Goal: Information Seeking & Learning: Find specific fact

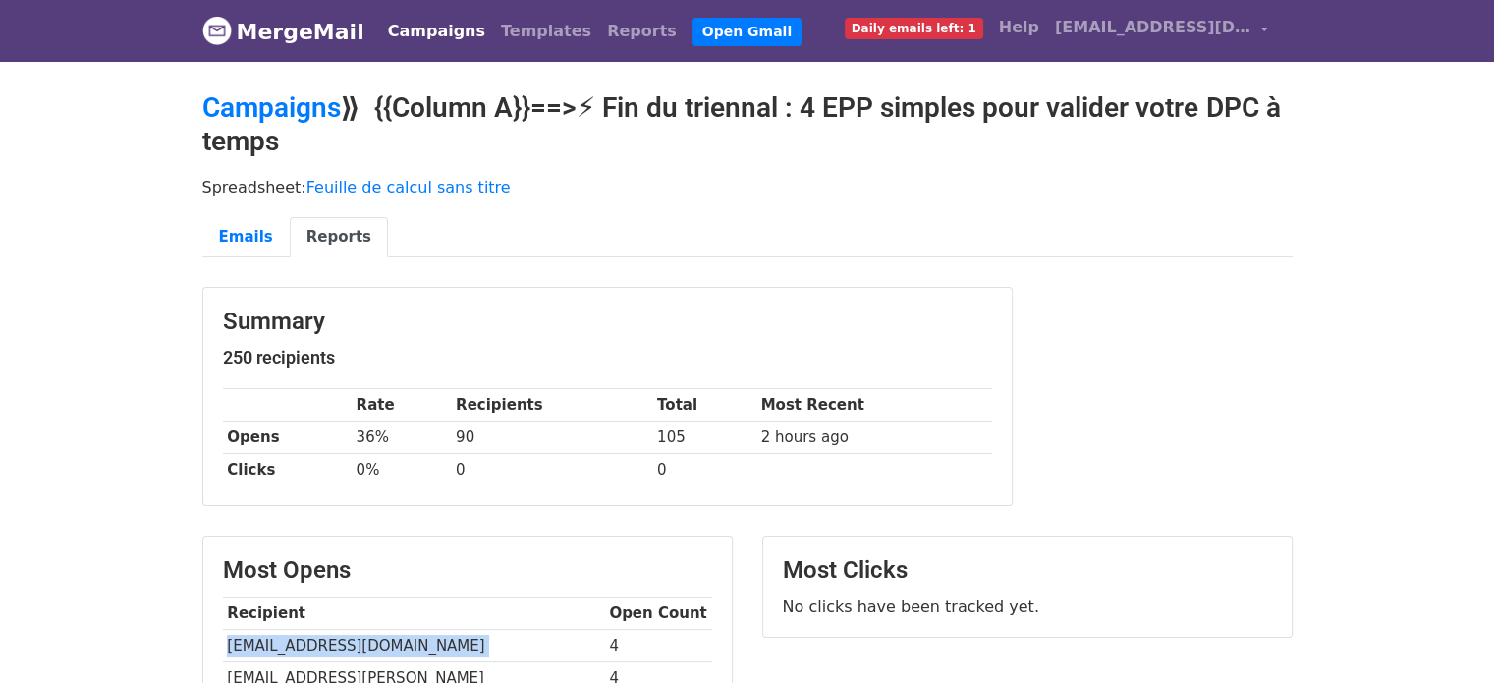
click at [440, 37] on link "Campaigns" at bounding box center [436, 31] width 113 height 39
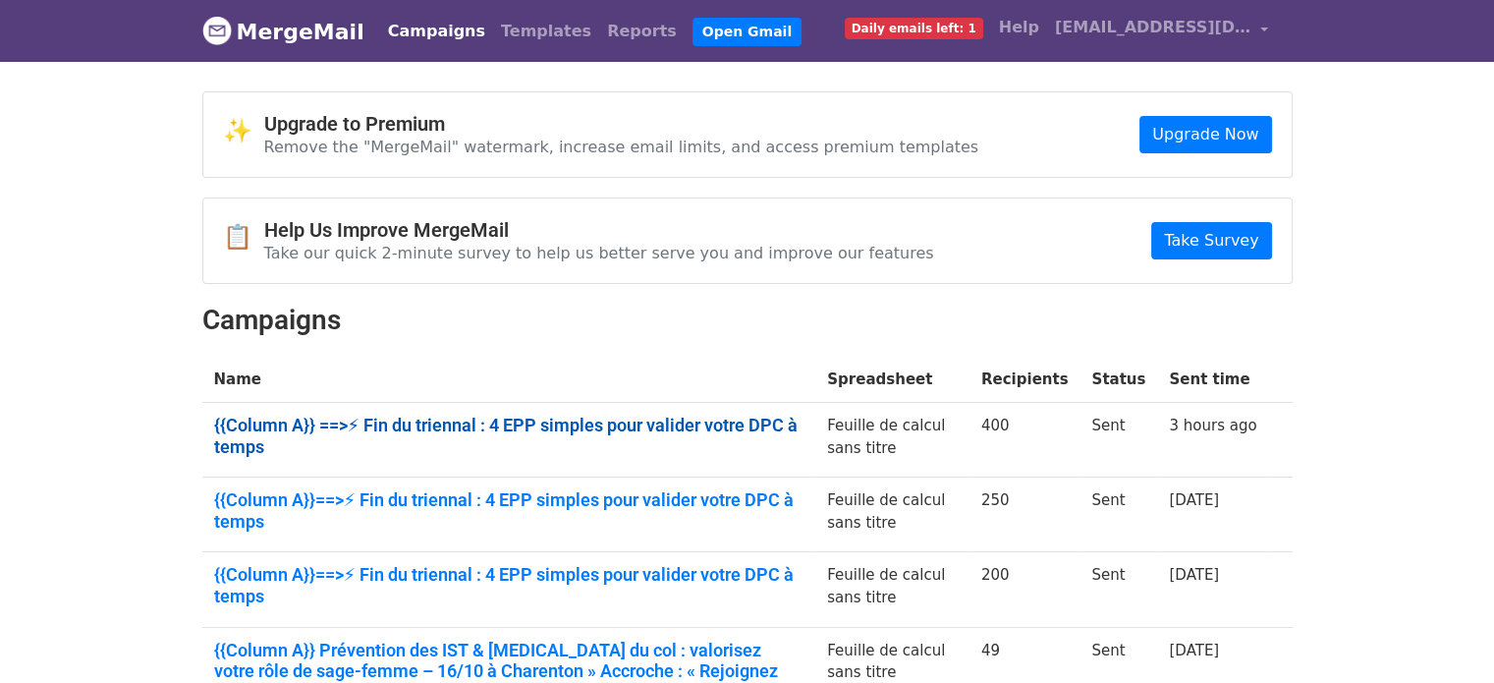
click at [558, 417] on link "{{Column A}} ==>⚡ Fin du triennal : 4 EPP simples pour valider votre DPC à temps" at bounding box center [509, 435] width 590 height 42
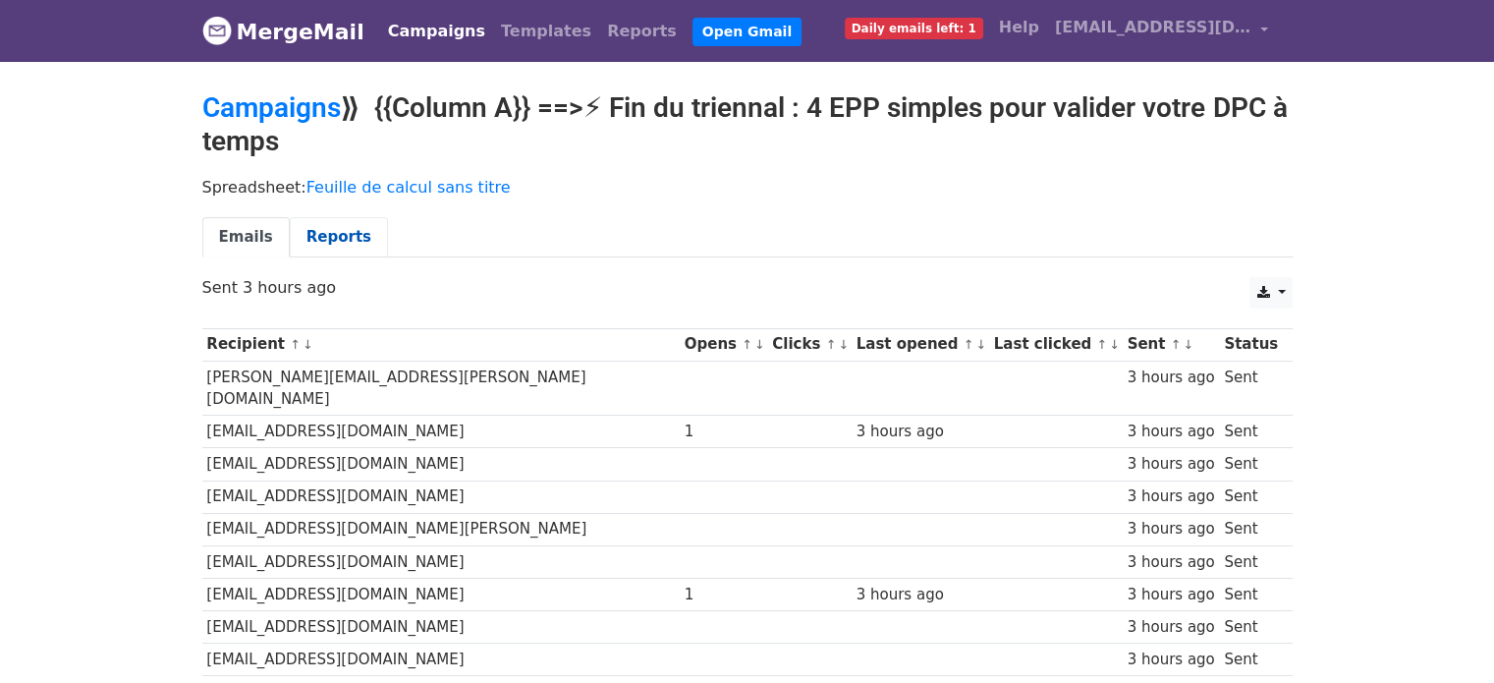
click at [325, 233] on link "Reports" at bounding box center [339, 237] width 98 height 40
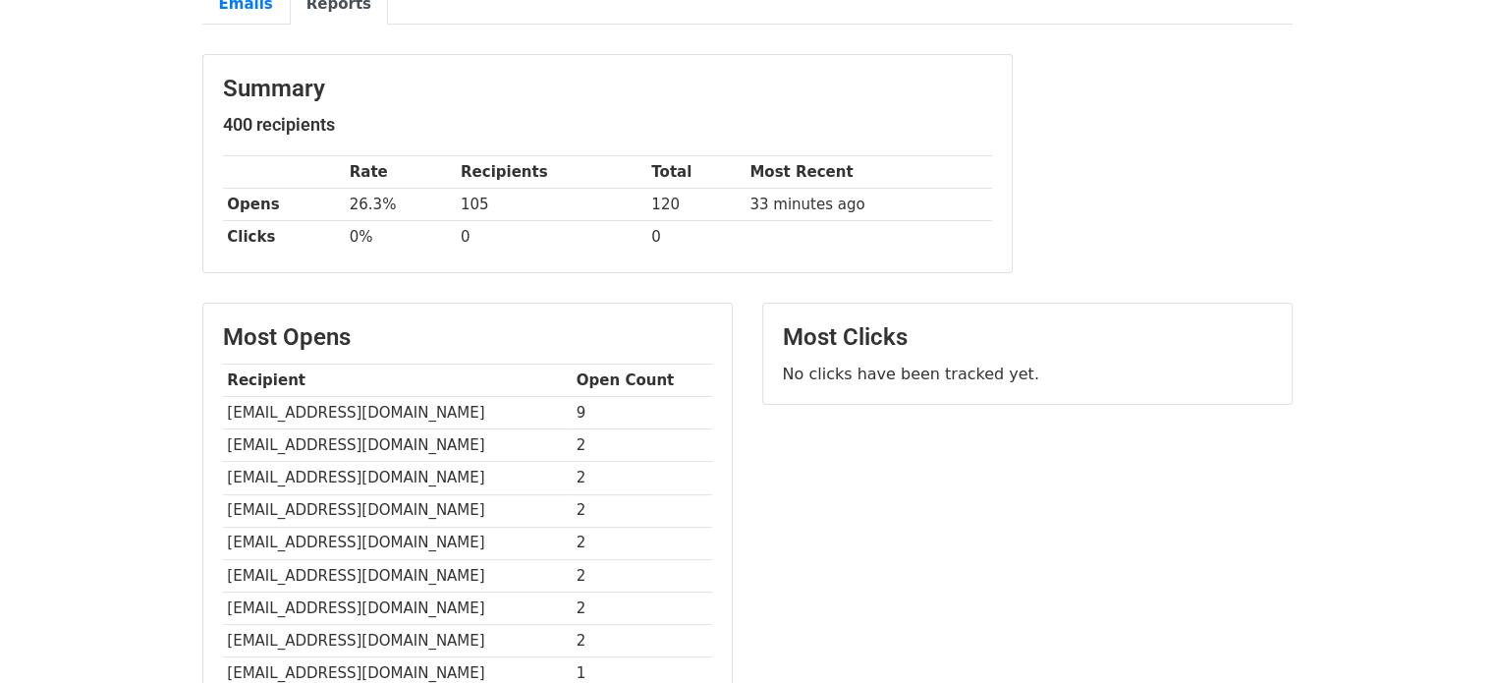
scroll to position [241, 0]
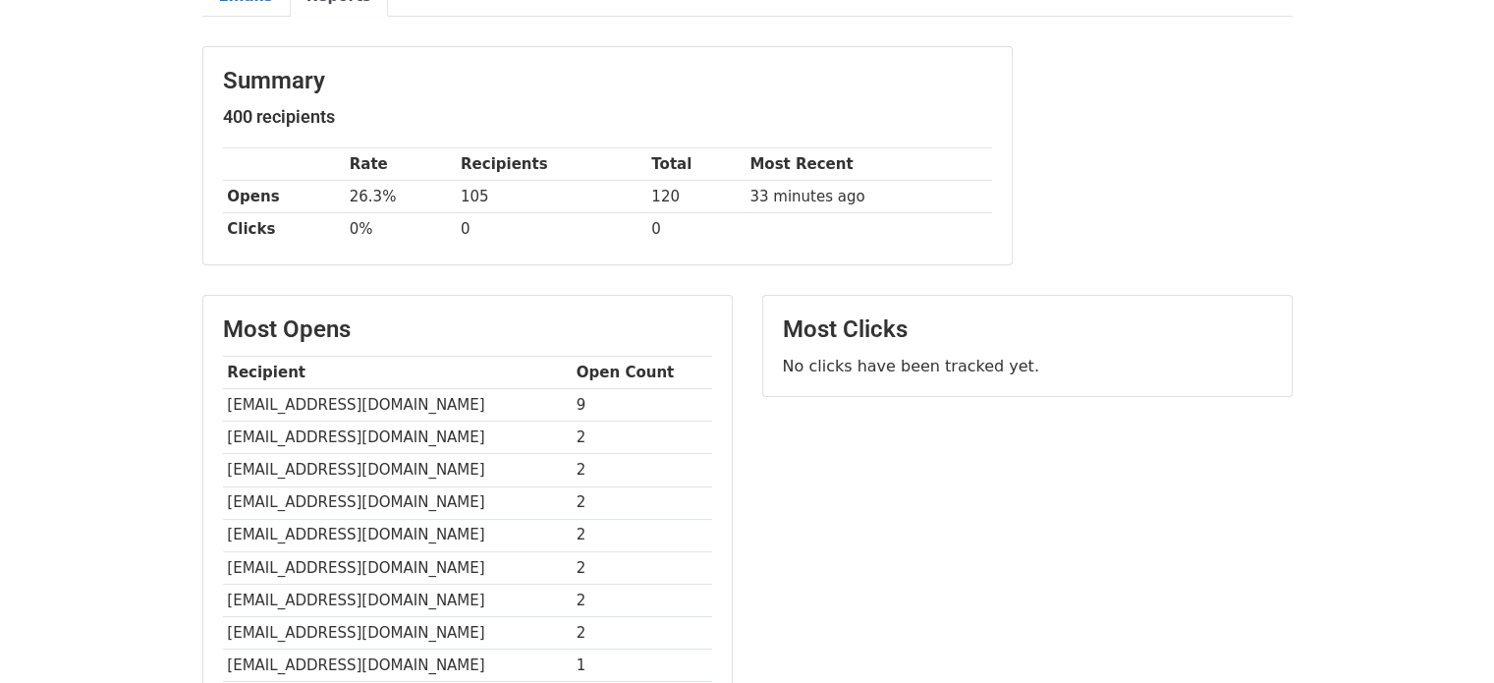
click at [338, 399] on td "marnould@orange.fr" at bounding box center [397, 405] width 349 height 32
copy tr "marnould@orange.fr"
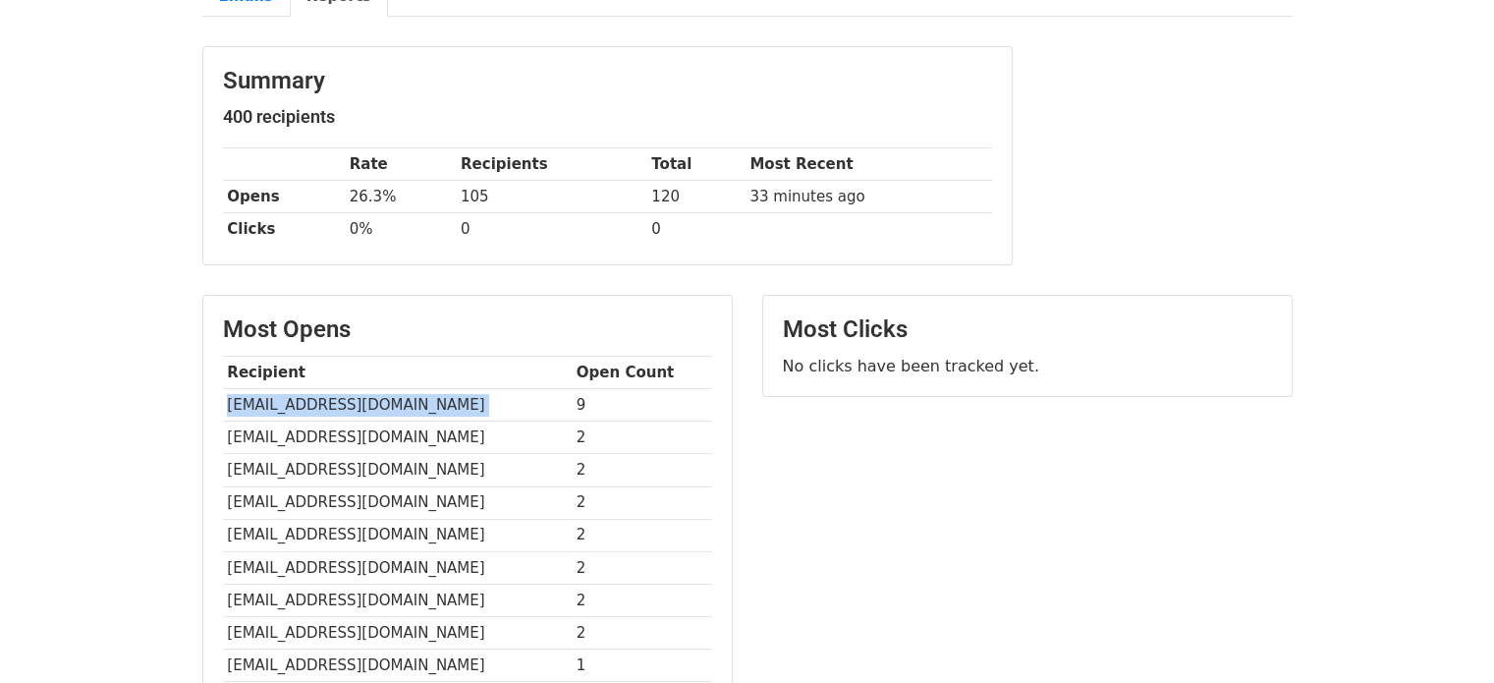
scroll to position [0, 0]
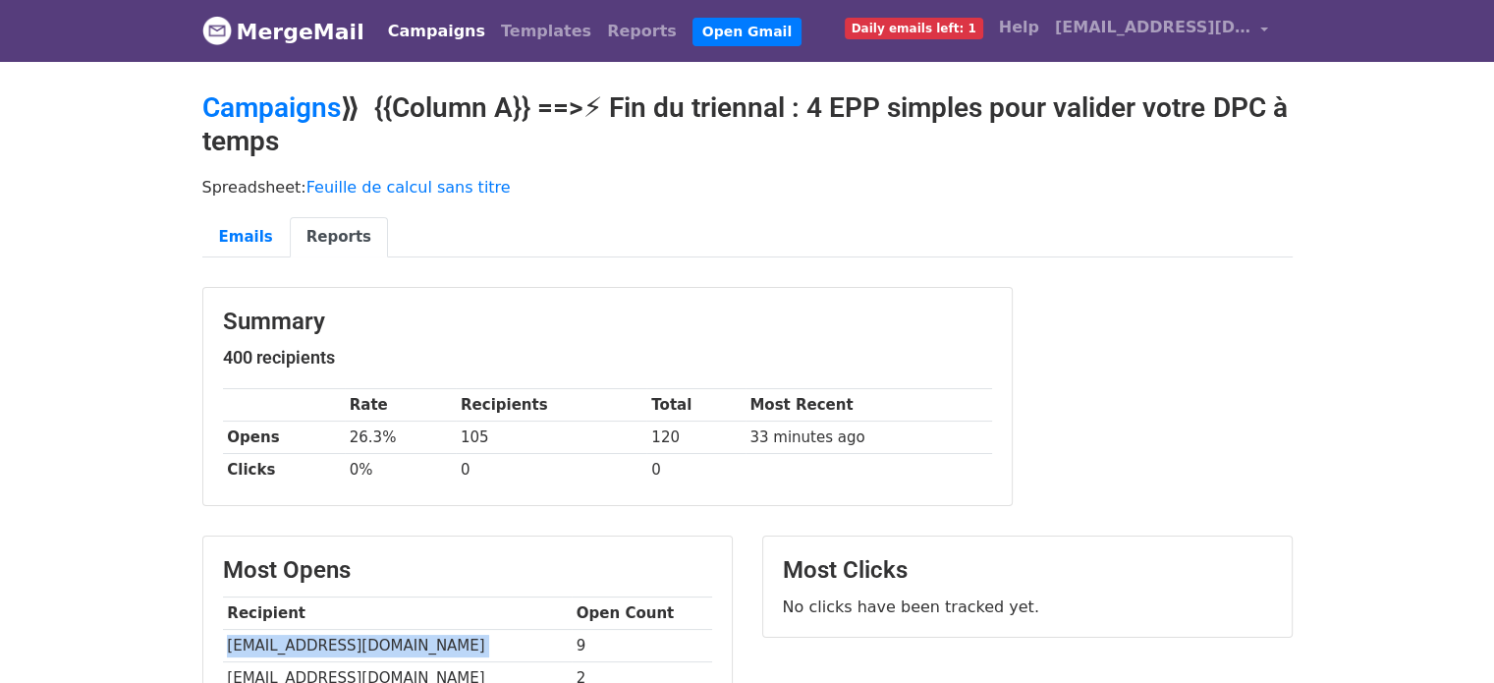
click at [406, 30] on link "Campaigns" at bounding box center [436, 31] width 113 height 39
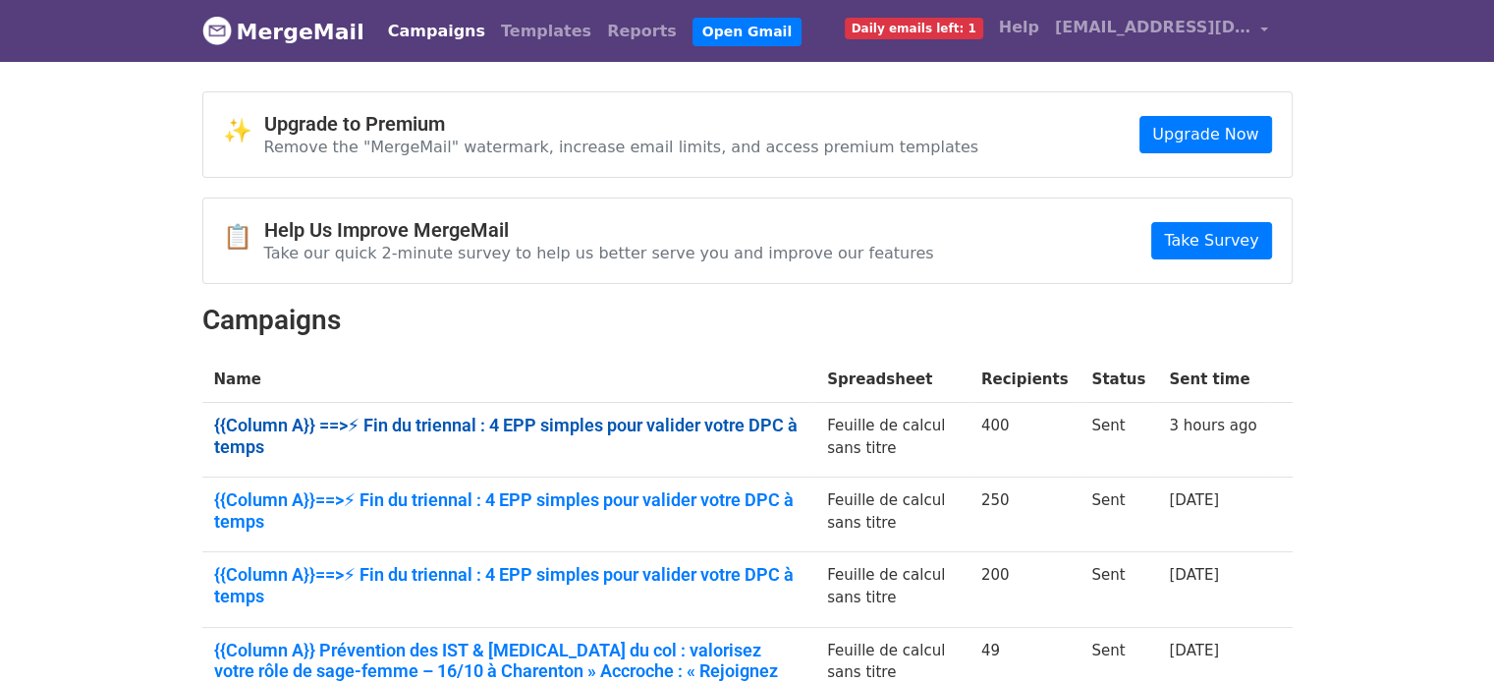
click at [394, 414] on link "{{Column A}} ==>⚡ Fin du triennal : 4 EPP simples pour valider votre DPC à temps" at bounding box center [509, 435] width 590 height 42
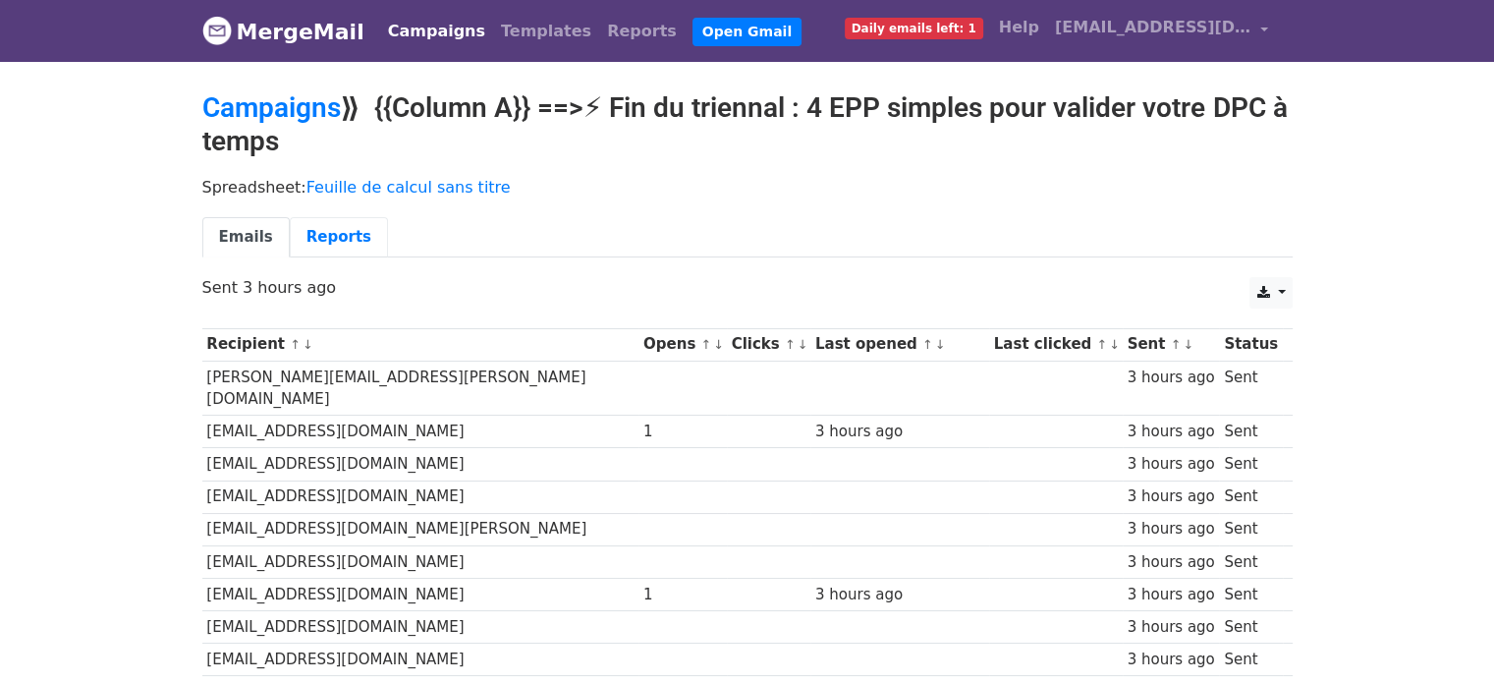
click at [338, 217] on link "Reports" at bounding box center [339, 237] width 98 height 40
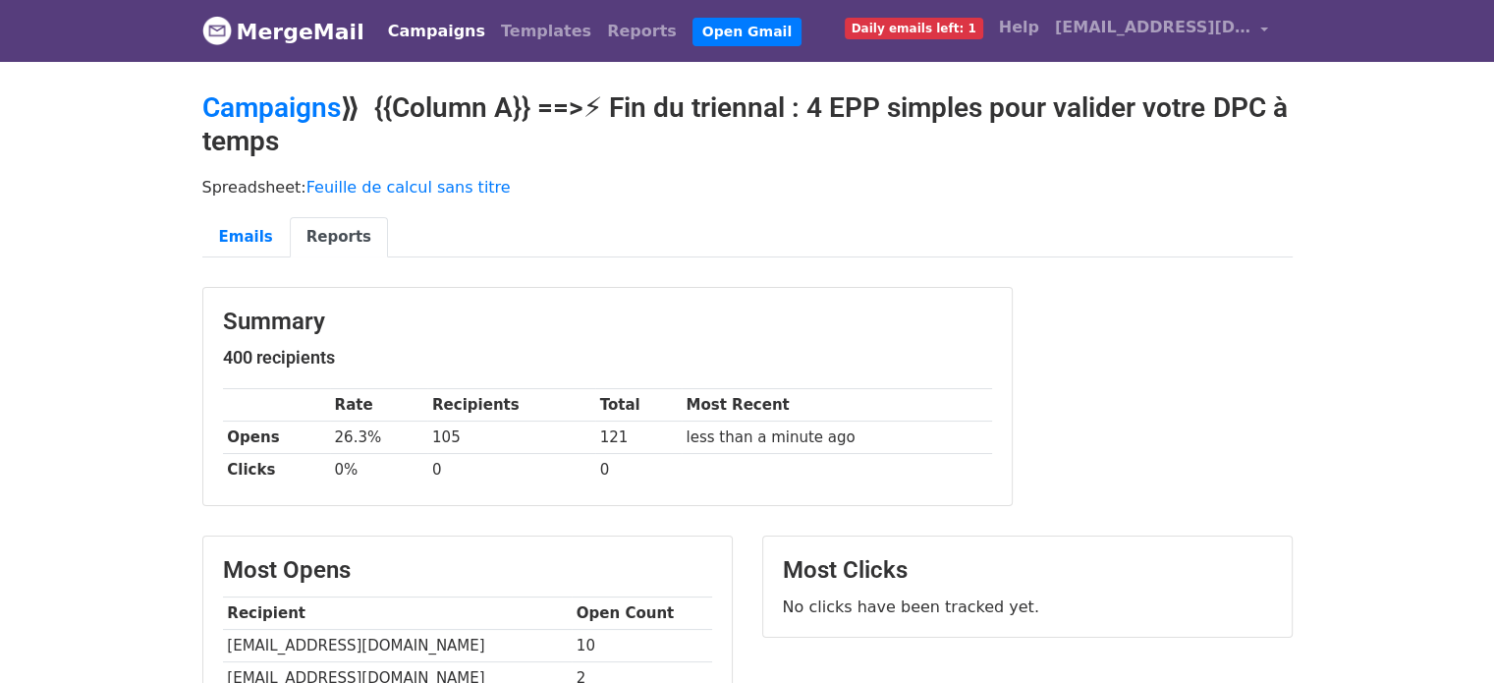
click at [415, 29] on link "Campaigns" at bounding box center [436, 31] width 113 height 39
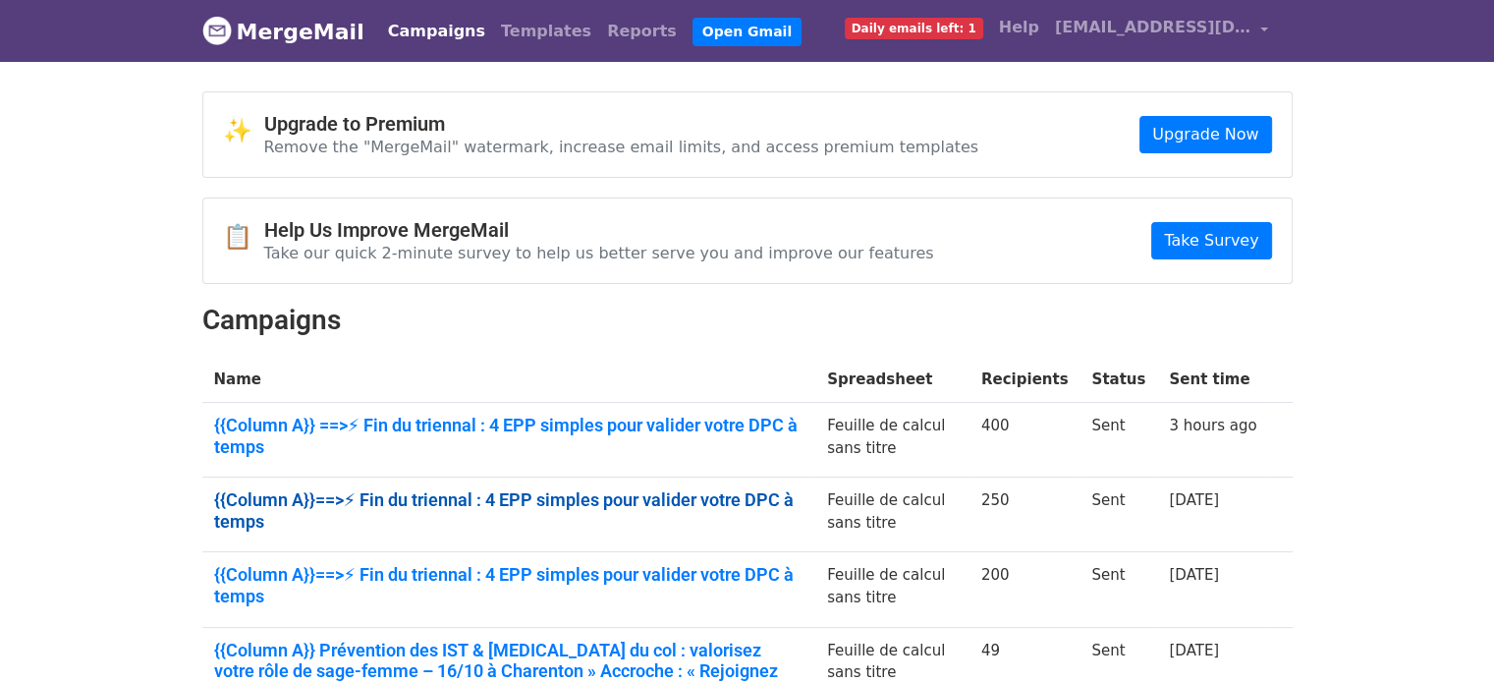
click at [272, 494] on link "{{Column A}}==>⚡ Fin du triennal : 4 EPP simples pour valider votre DPC à temps" at bounding box center [509, 510] width 590 height 42
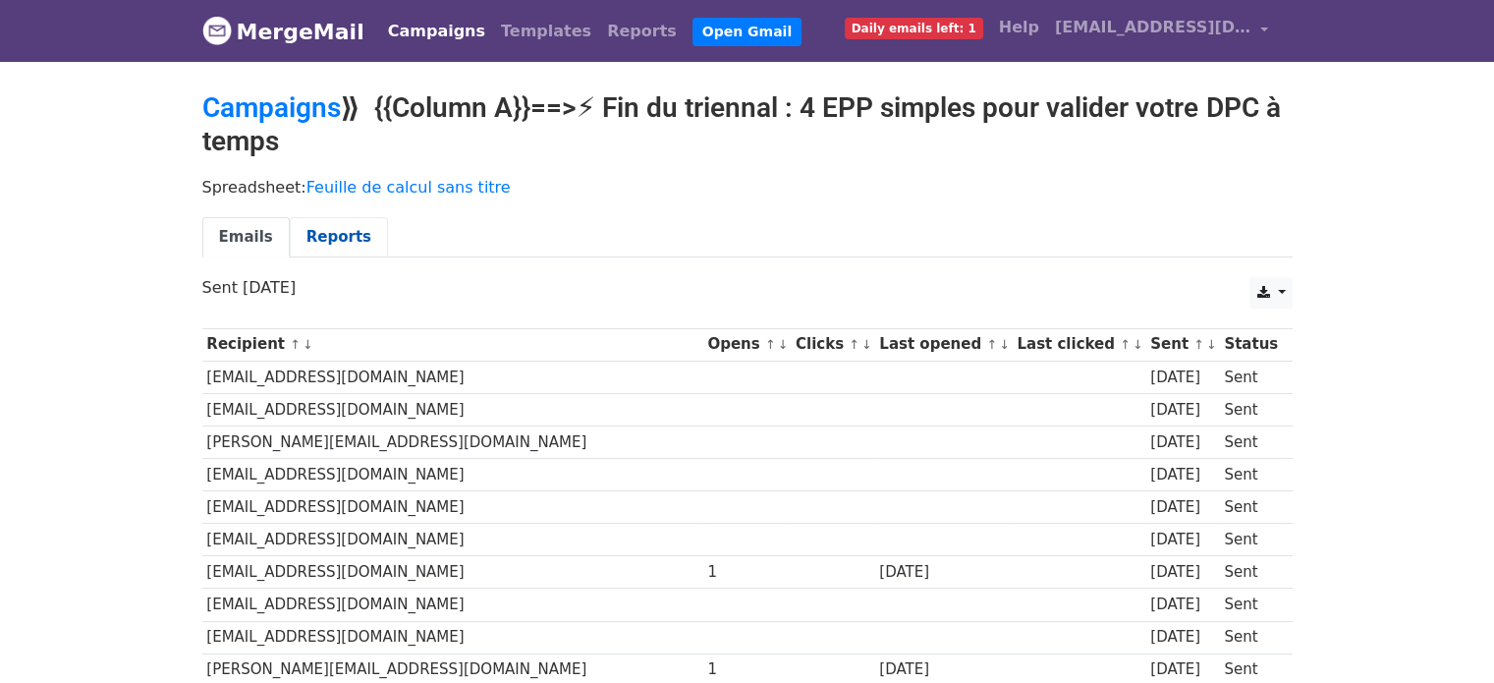
click at [333, 217] on link "Reports" at bounding box center [339, 237] width 98 height 40
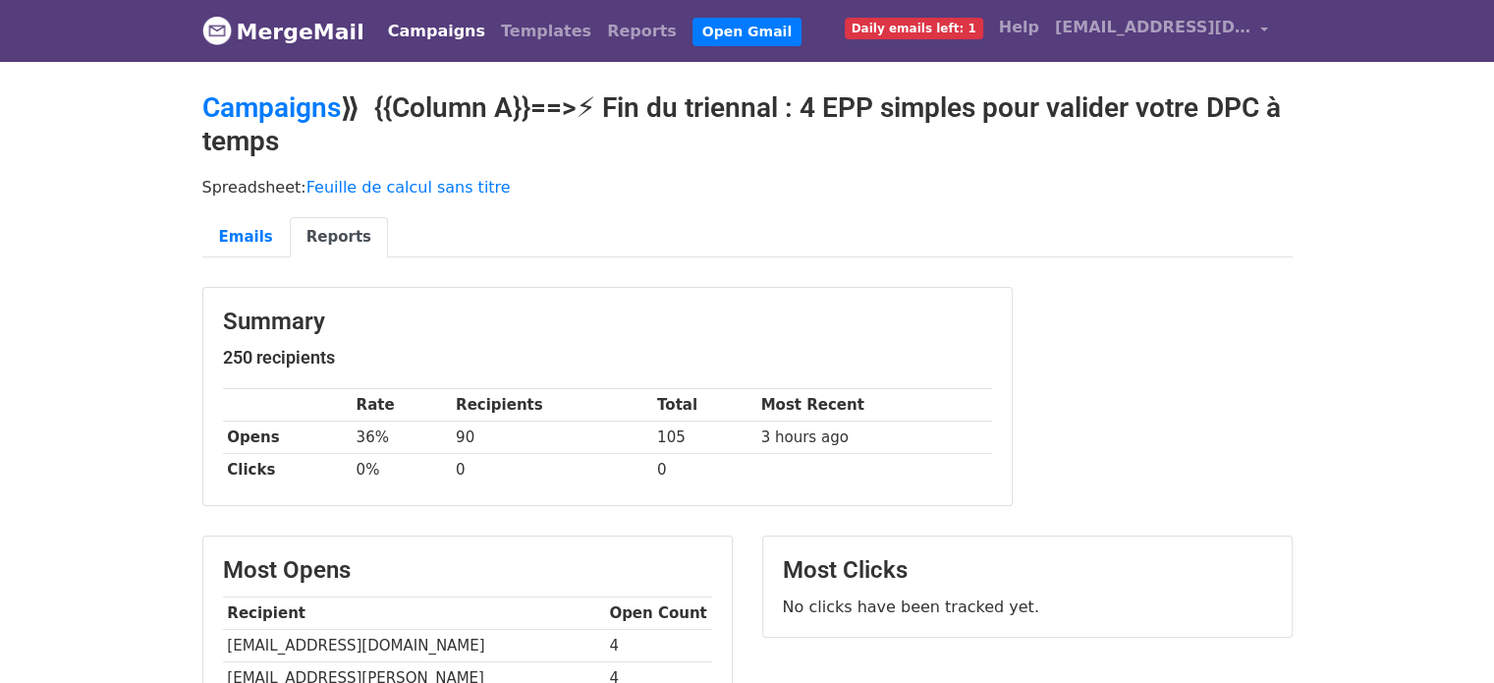
click at [411, 29] on link "Campaigns" at bounding box center [436, 31] width 113 height 39
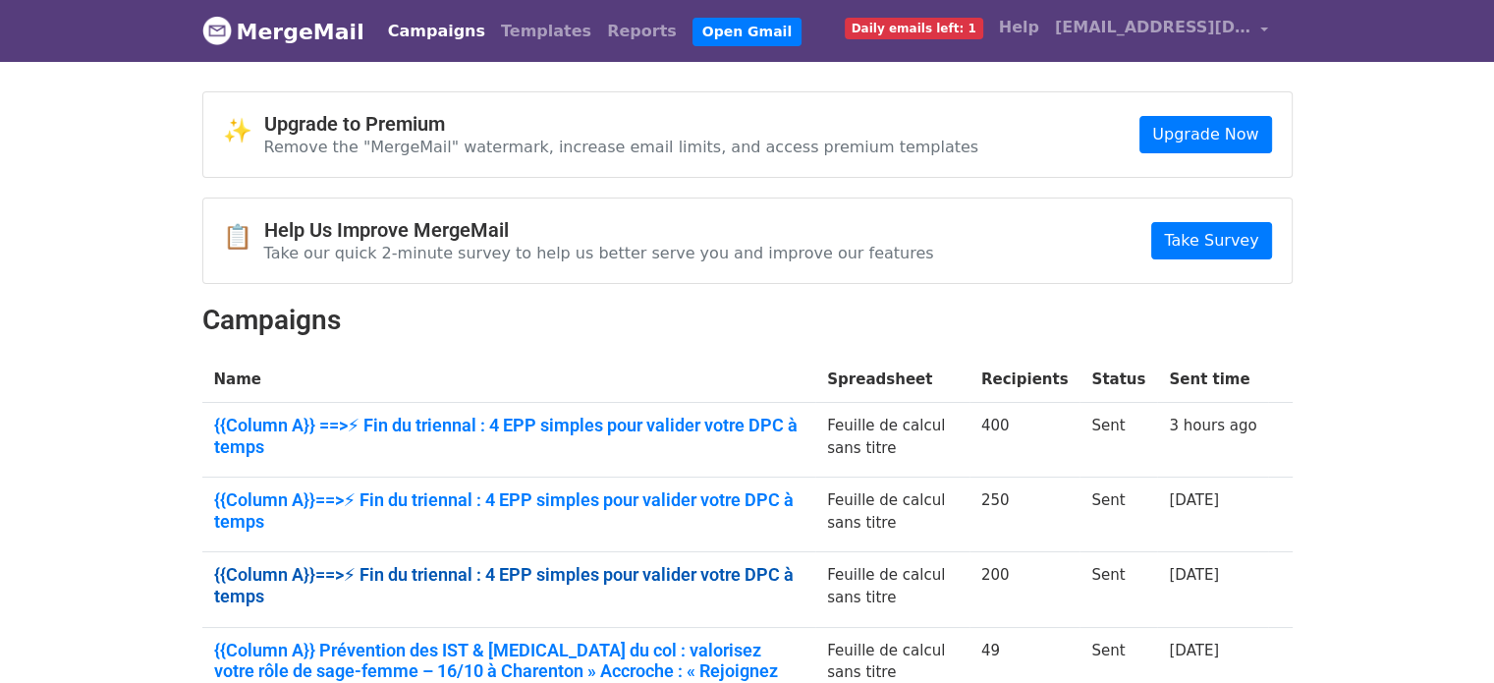
click at [244, 565] on link "{{Column A}}==>⚡ Fin du triennal : 4 EPP simples pour valider votre DPC à temps" at bounding box center [509, 585] width 590 height 42
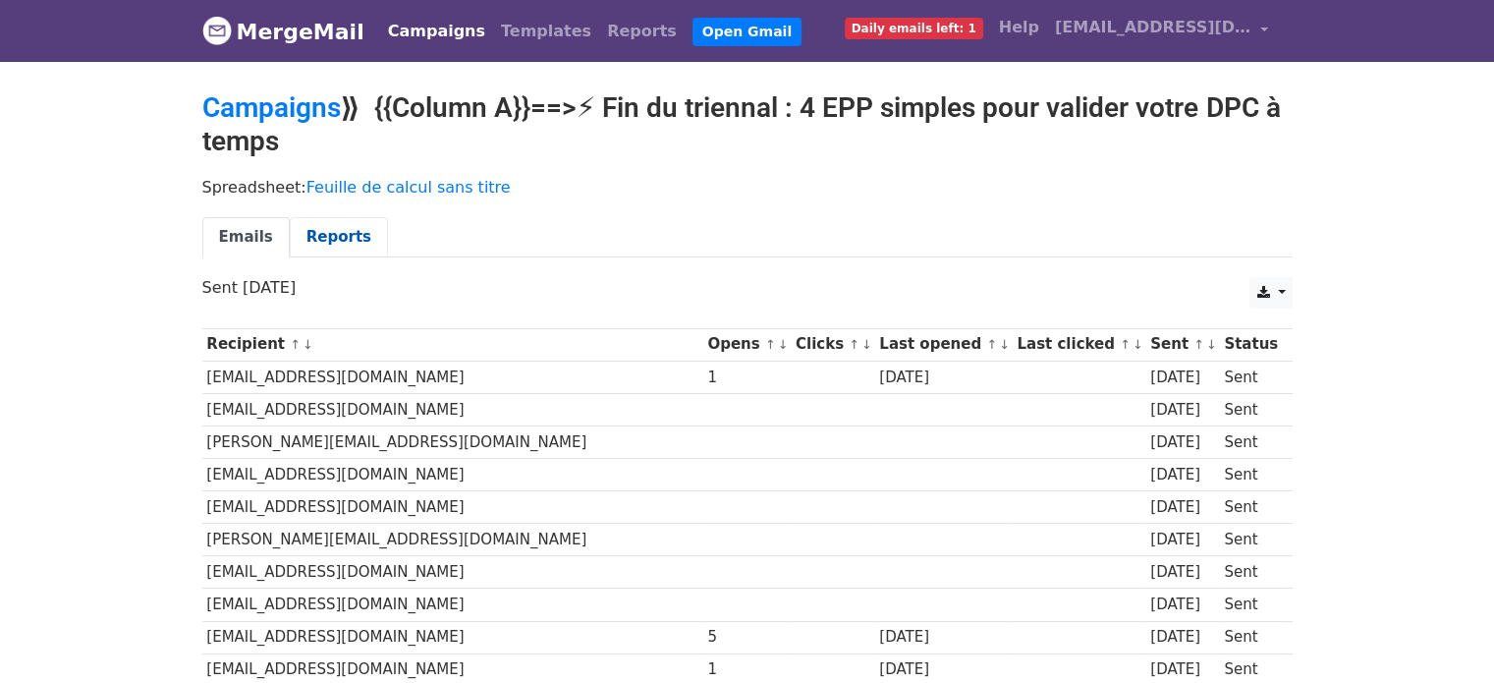
click at [349, 225] on link "Reports" at bounding box center [339, 237] width 98 height 40
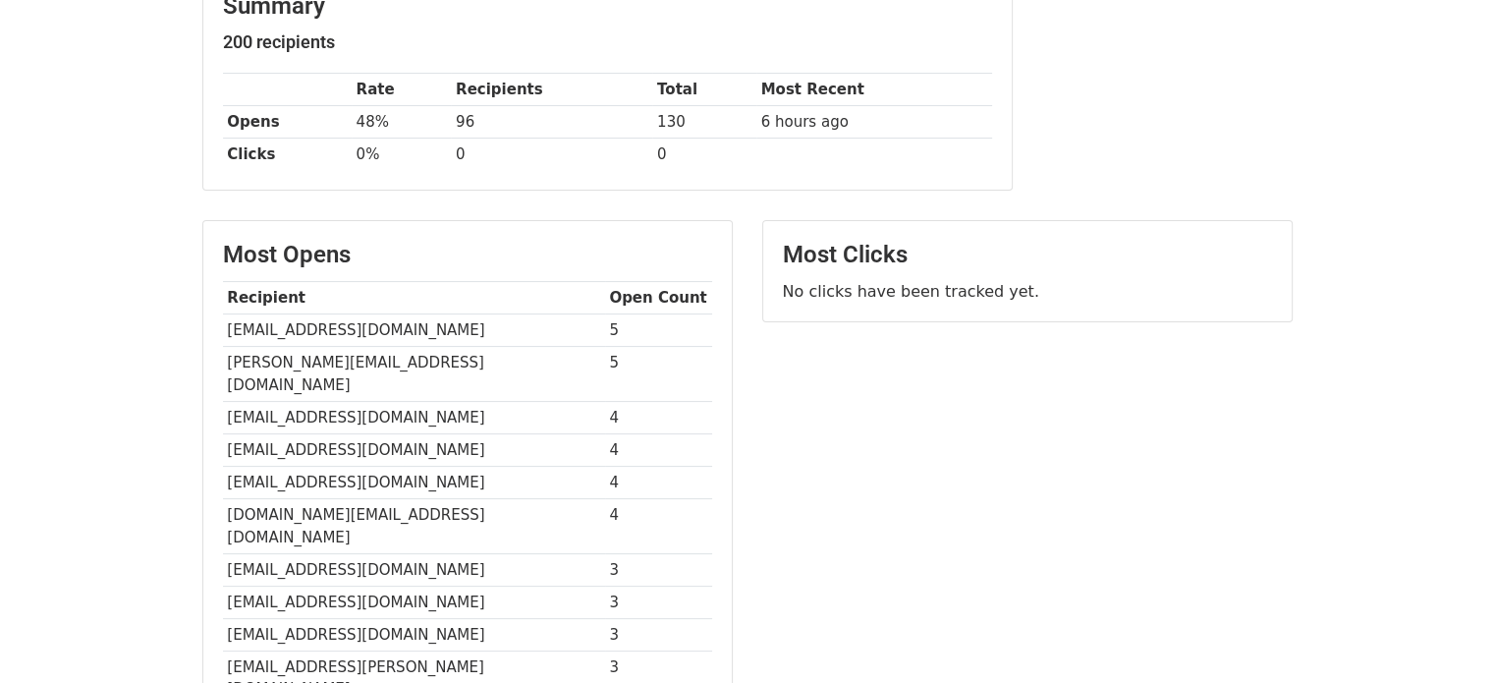
scroll to position [318, 0]
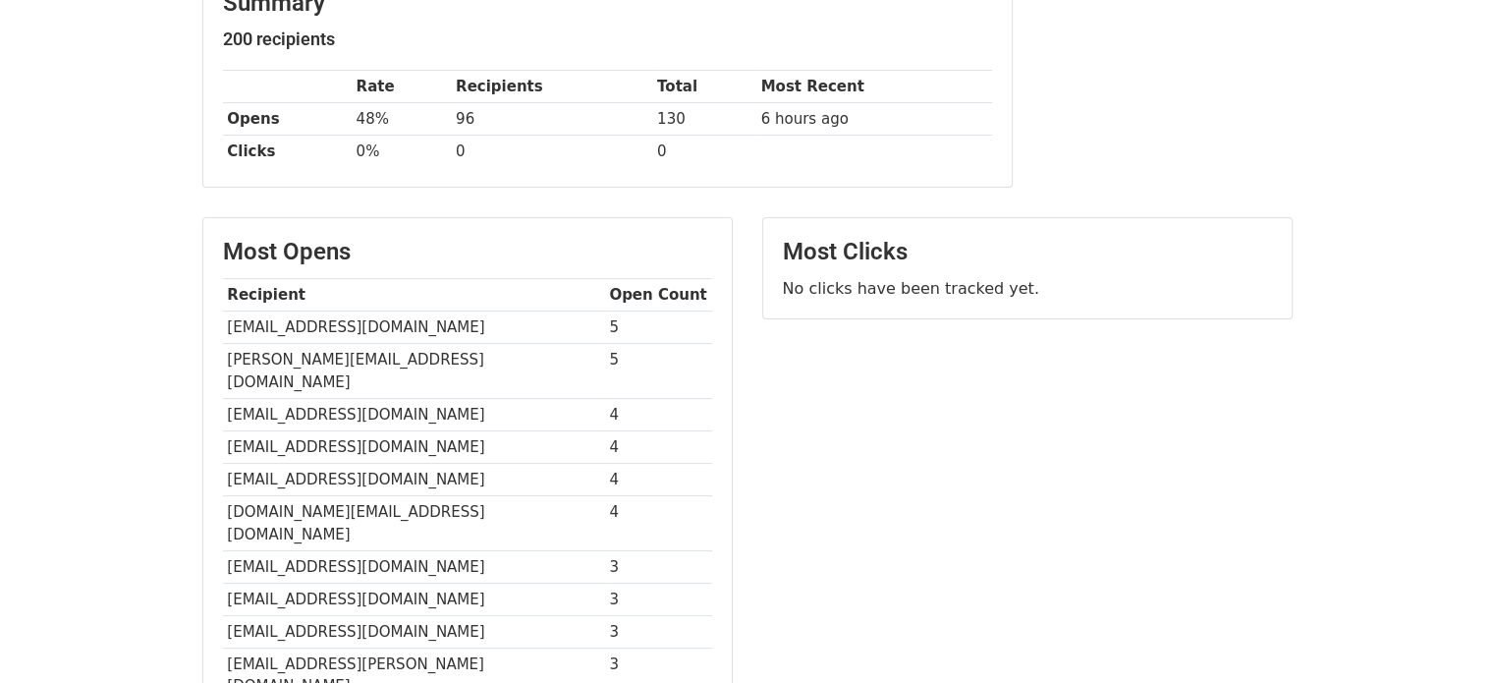
click at [359, 345] on td "noemi.brousse@gmail.com" at bounding box center [414, 371] width 382 height 55
copy tr "noemi.brousse@gmail.com"
